Goal: Task Accomplishment & Management: Manage account settings

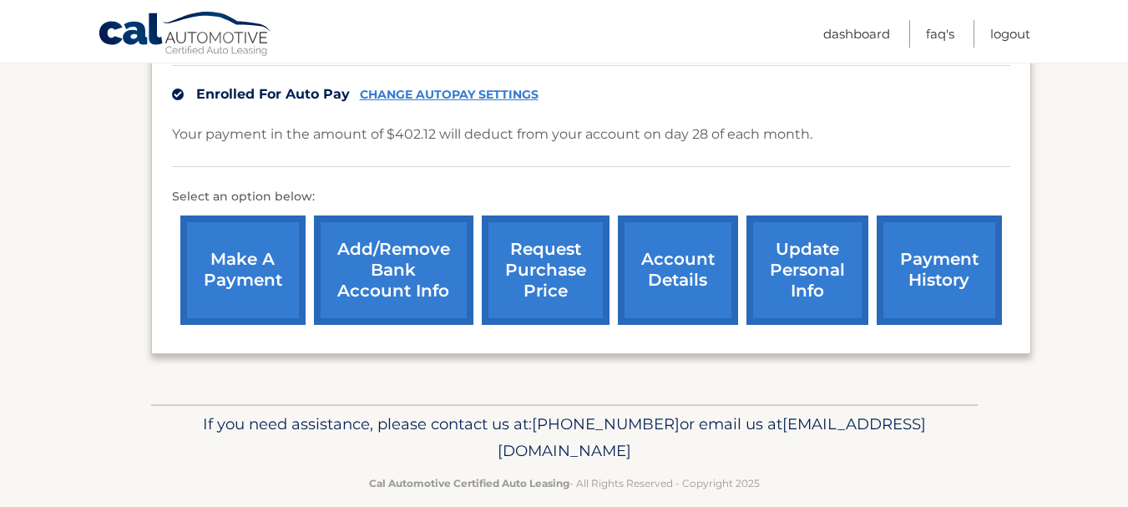
scroll to position [442, 0]
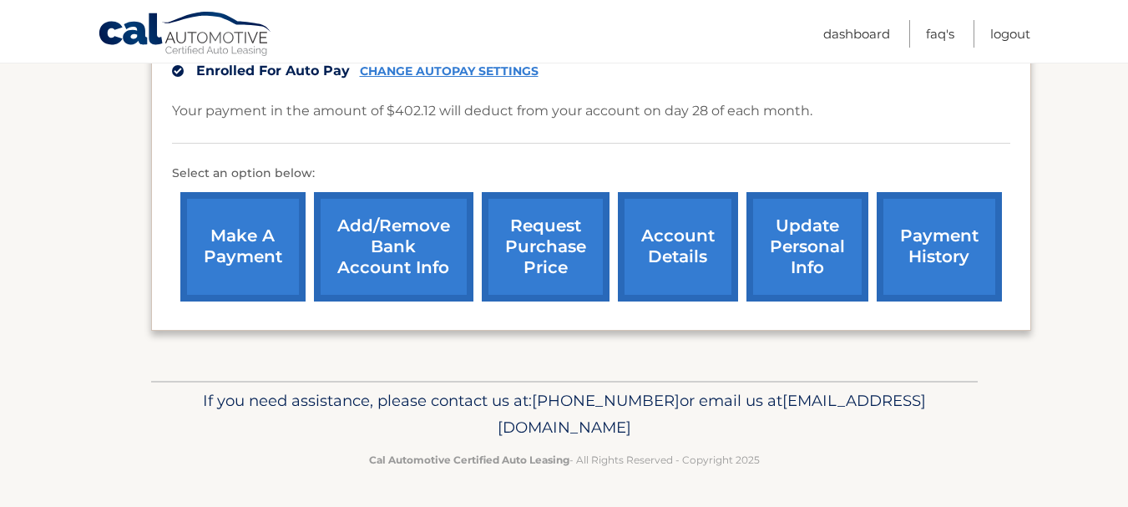
click at [808, 266] on link "update personal info" at bounding box center [807, 246] width 122 height 109
click at [663, 262] on link "account details" at bounding box center [678, 246] width 120 height 109
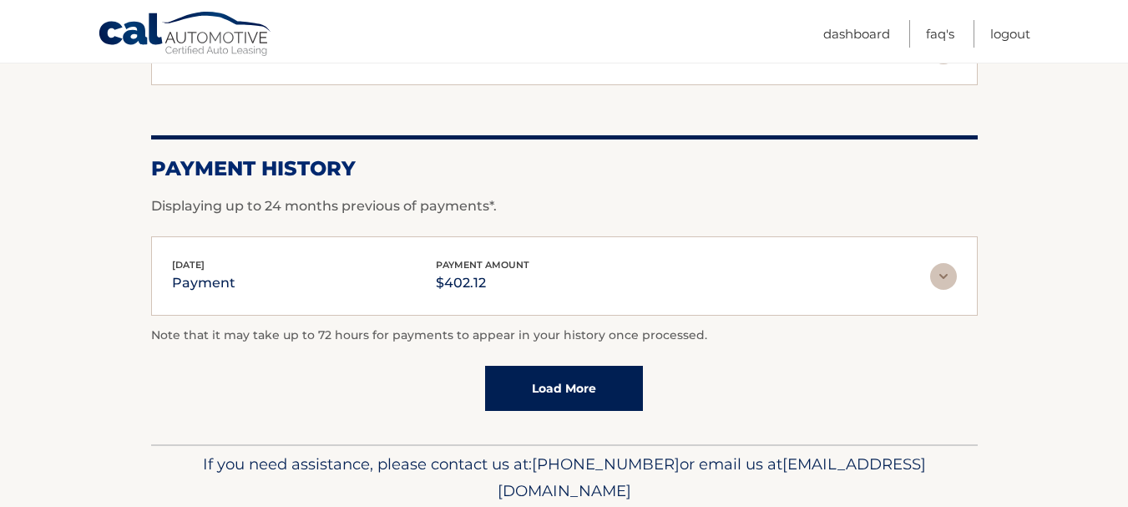
scroll to position [1194, 0]
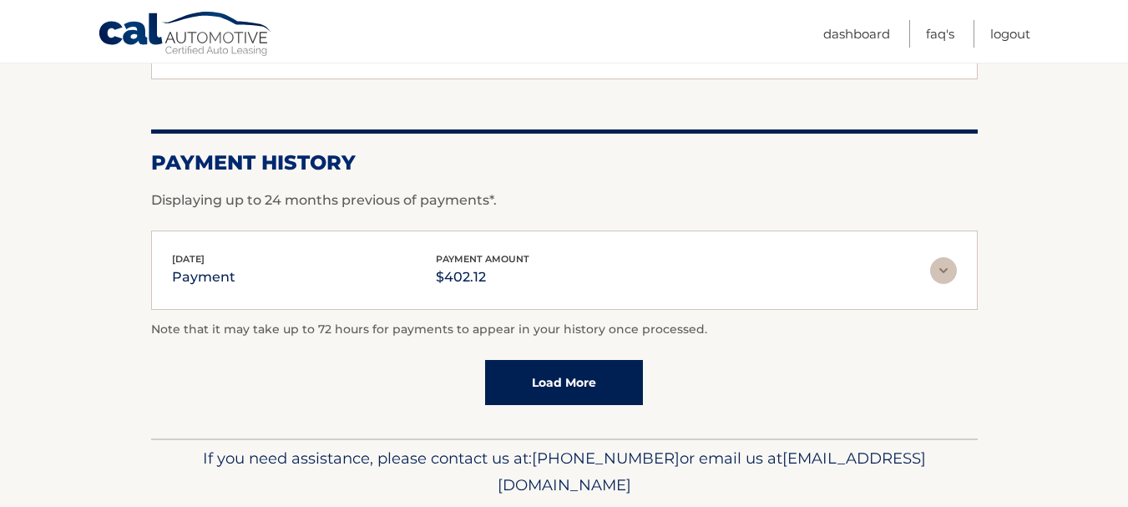
click at [953, 265] on img at bounding box center [943, 270] width 27 height 27
